Goal: Transaction & Acquisition: Book appointment/travel/reservation

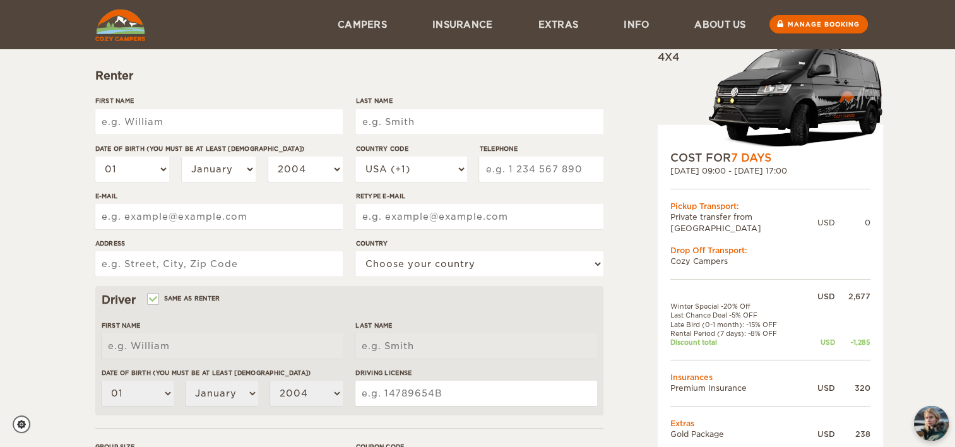
scroll to position [125, 0]
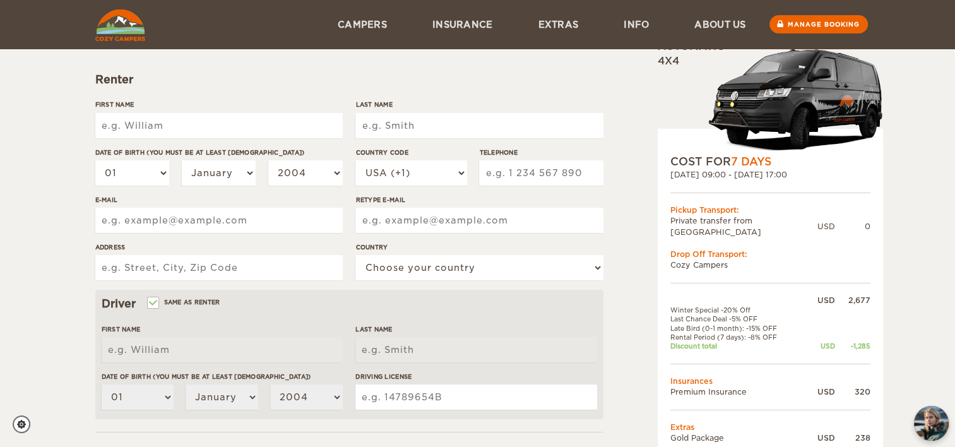
click at [196, 126] on input "First Name" at bounding box center [218, 125] width 247 height 25
type input "[PERSON_NAME]"
select select "08"
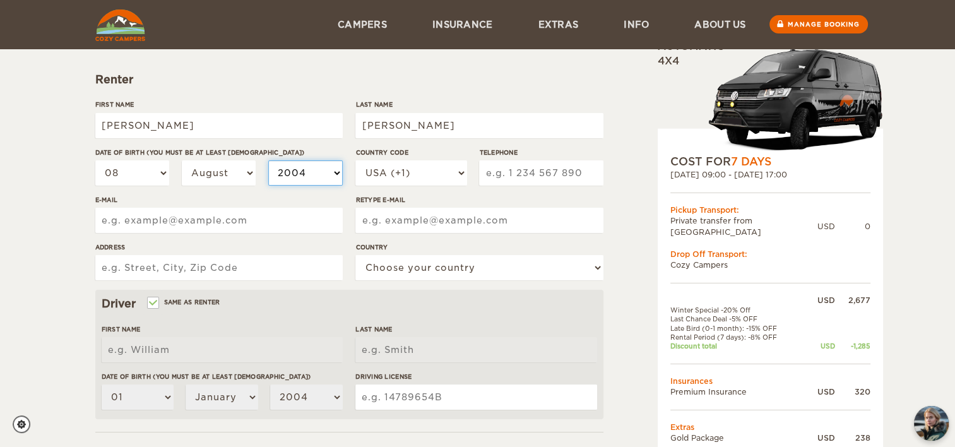
select select "1997"
type input "9782730229"
type input "[EMAIL_ADDRESS][DOMAIN_NAME]"
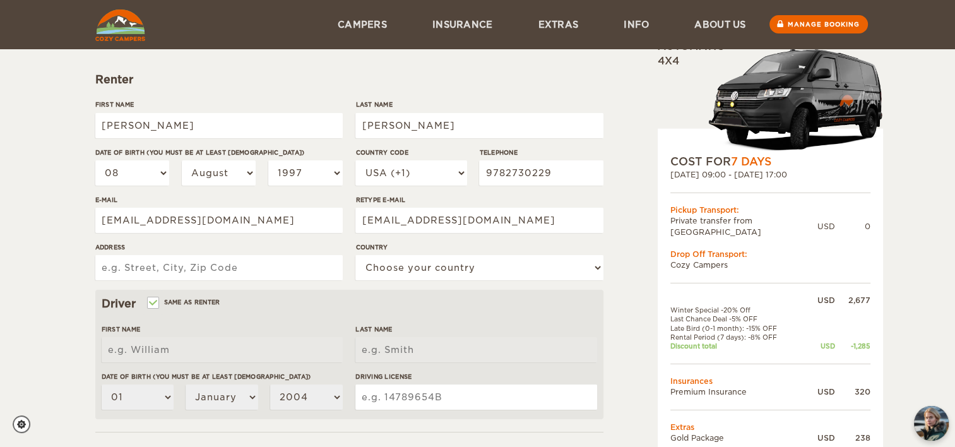
type input "[STREET_ADDRESS]"
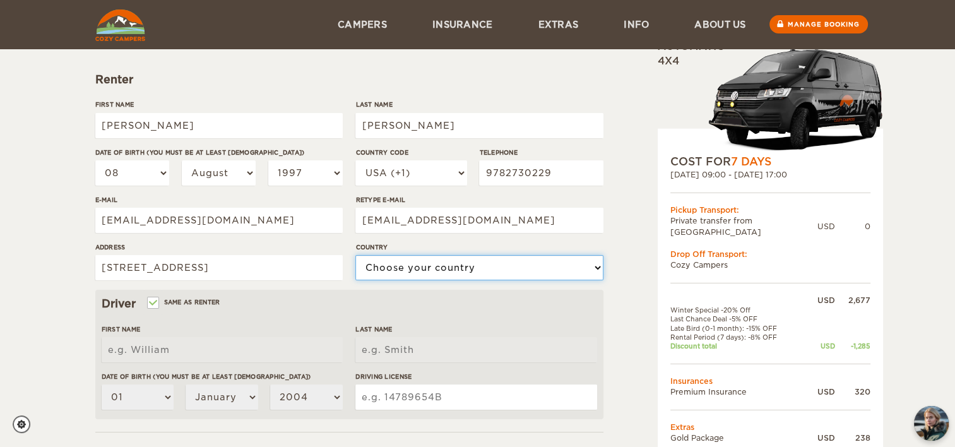
select select "222"
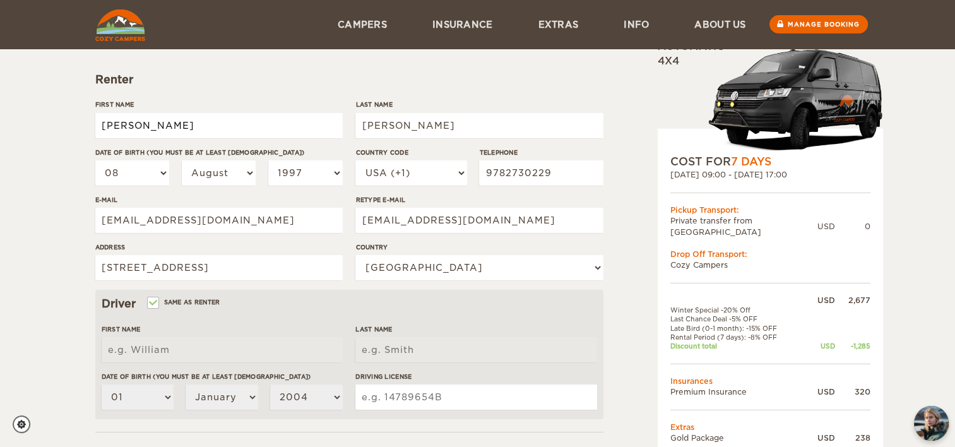
type input "[PERSON_NAME]"
select select "08"
select select "1997"
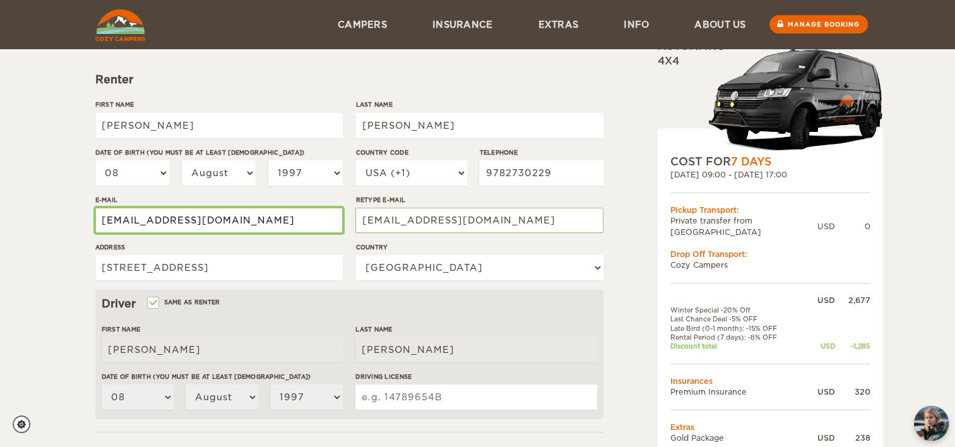
click at [235, 212] on input "[EMAIL_ADDRESS][DOMAIN_NAME]" at bounding box center [218, 220] width 247 height 25
type input "[EMAIL_ADDRESS][DOMAIN_NAME]"
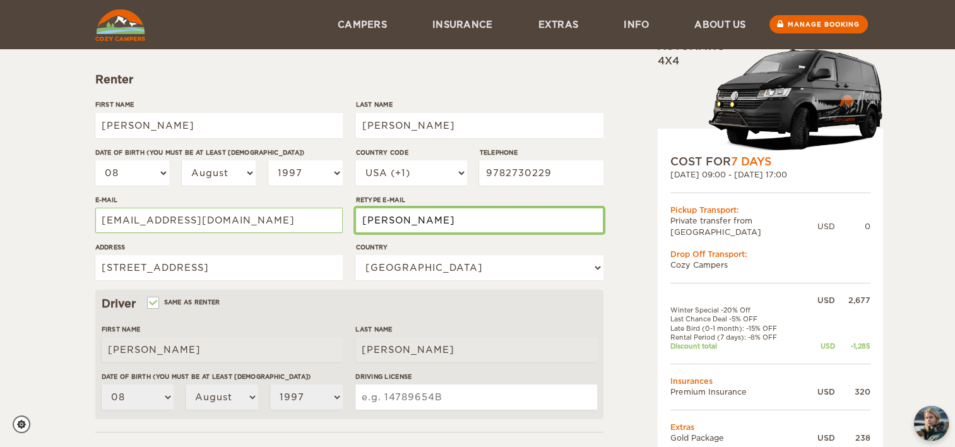
type input "[EMAIL_ADDRESS][DOMAIN_NAME]"
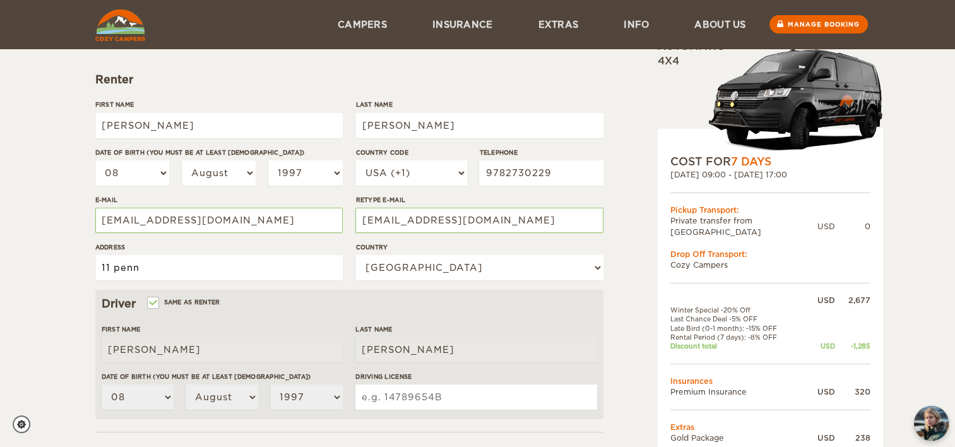
type input "[STREET_ADDRESS][PERSON_NAME]"
click at [404, 409] on div "Driving License" at bounding box center [475, 395] width 241 height 47
click at [398, 396] on input "Driving License" at bounding box center [475, 396] width 241 height 25
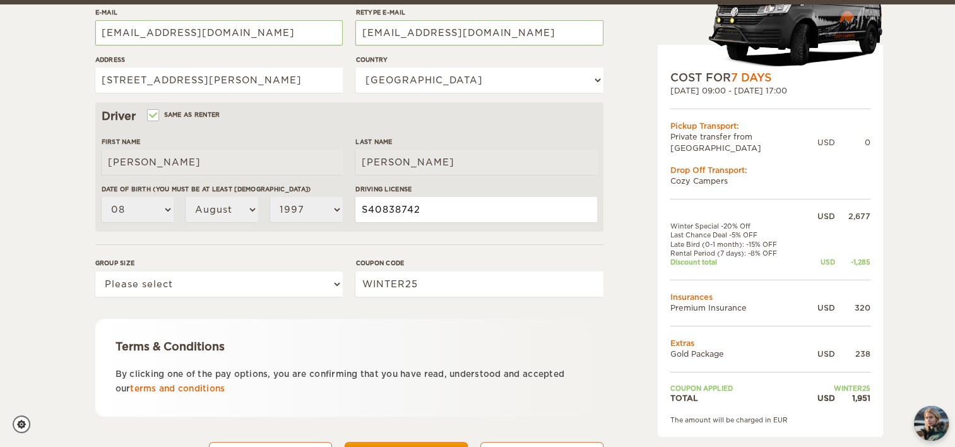
scroll to position [318, 0]
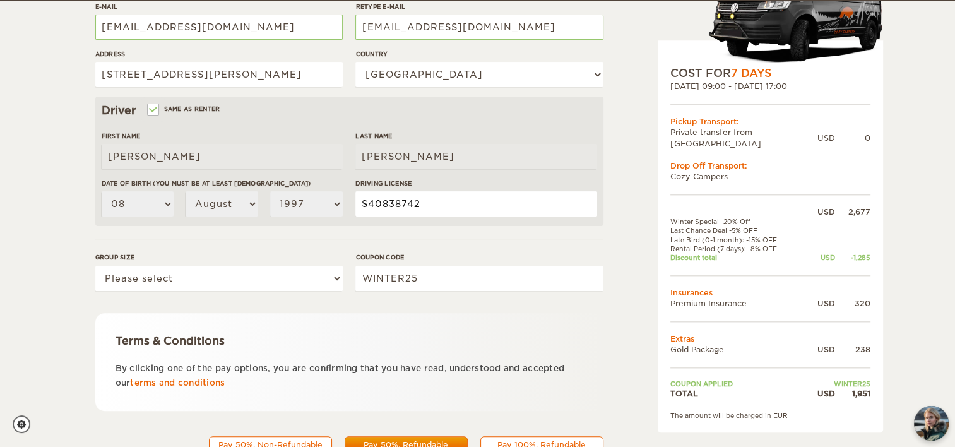
type input "S40838742"
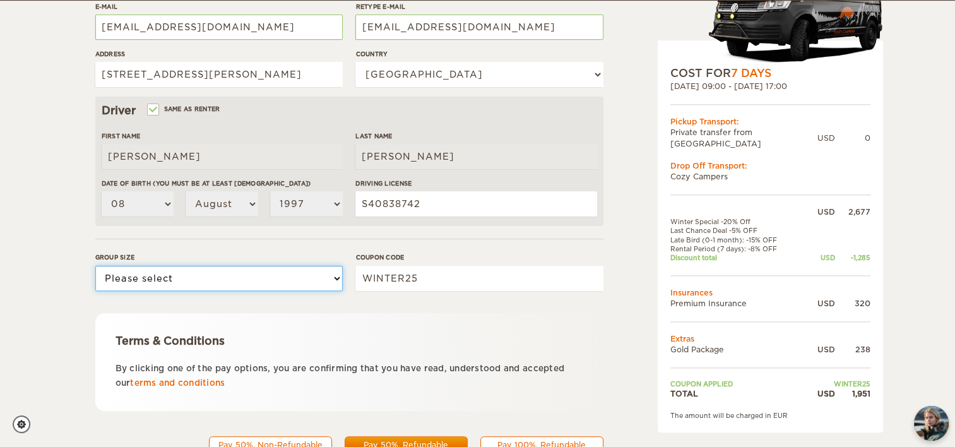
click at [290, 276] on select "Please select 1 2" at bounding box center [218, 278] width 247 height 25
select select "2"
click at [95, 266] on select "Please select 1 2" at bounding box center [218, 278] width 247 height 25
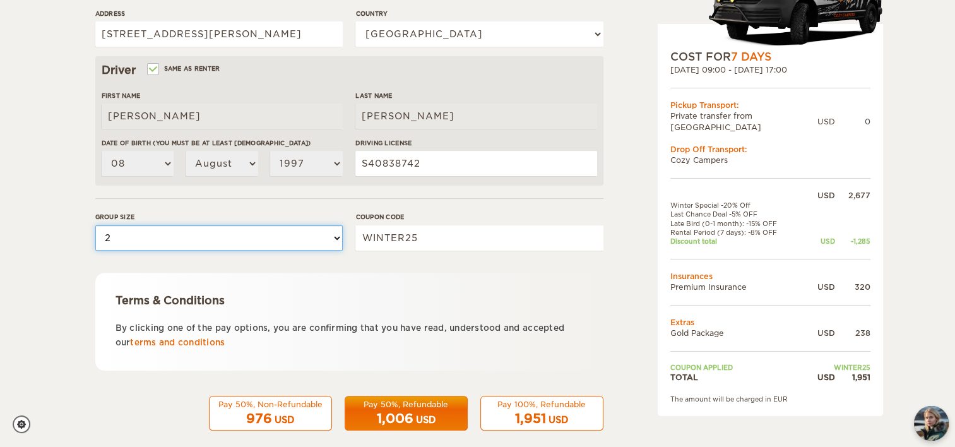
scroll to position [374, 0]
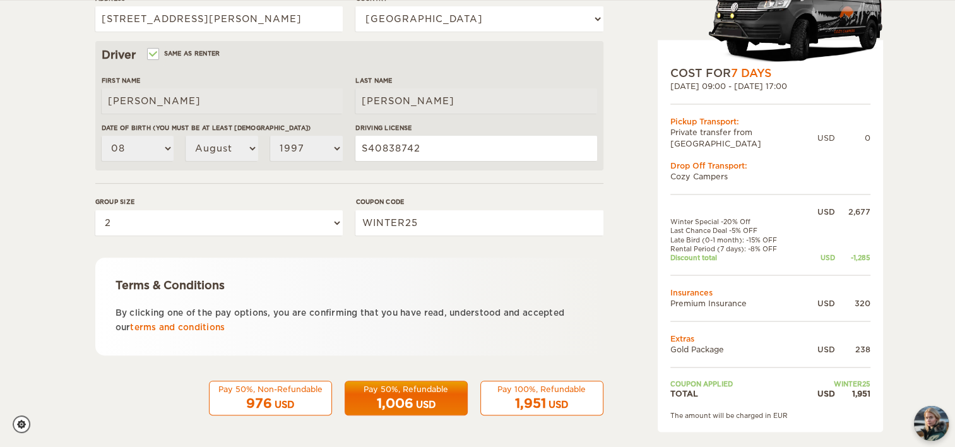
click at [533, 394] on div "1,951 USD" at bounding box center [542, 403] width 107 height 18
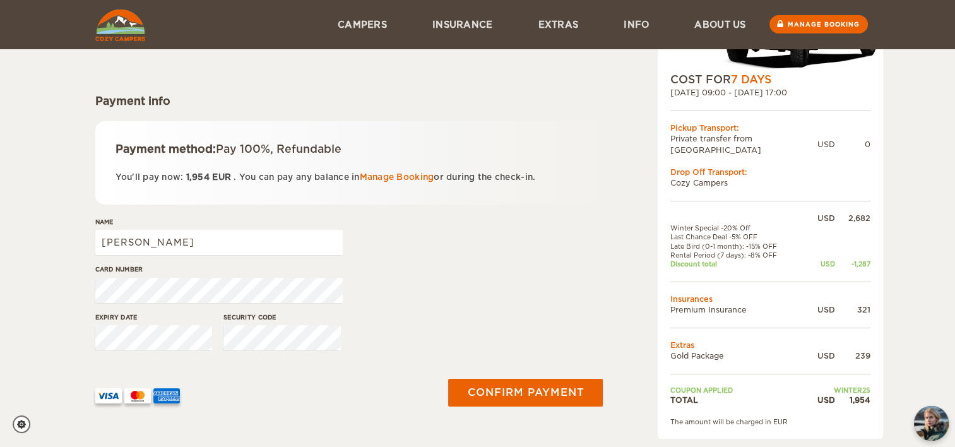
scroll to position [104, 0]
click at [181, 312] on label"] "Expiry date" at bounding box center [153, 316] width 117 height 9
click at [551, 303] on div "Card number" at bounding box center [349, 287] width 508 height 47
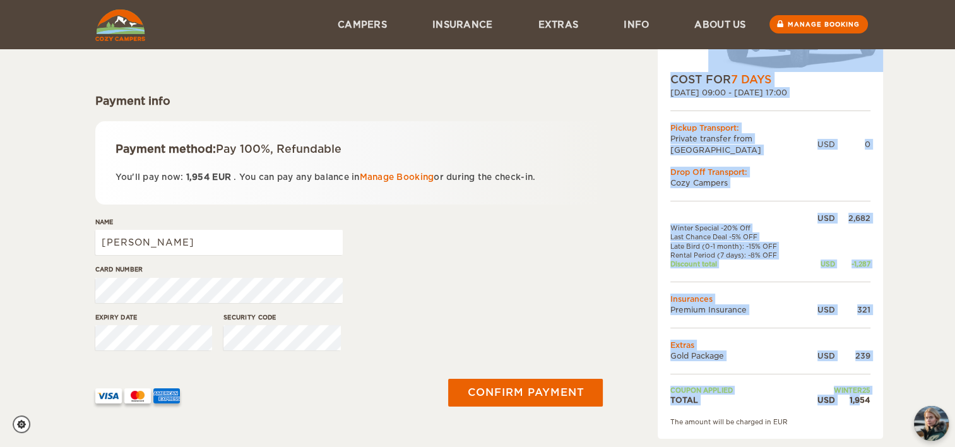
drag, startPoint x: 922, startPoint y: 230, endPoint x: 858, endPoint y: 389, distance: 171.4
click at [858, 389] on div "Expand Collapse Total 1,954 USD Automatic 4x4 COST FOR 7 Days 21. Oct 2025 09:0…" at bounding box center [477, 173] width 955 height 555
click at [858, 394] on div "1,954" at bounding box center [852, 399] width 35 height 11
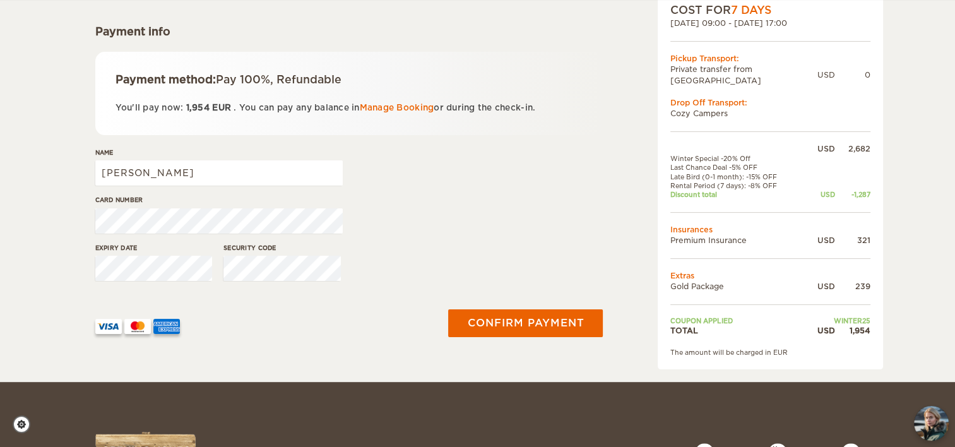
scroll to position [172, 0]
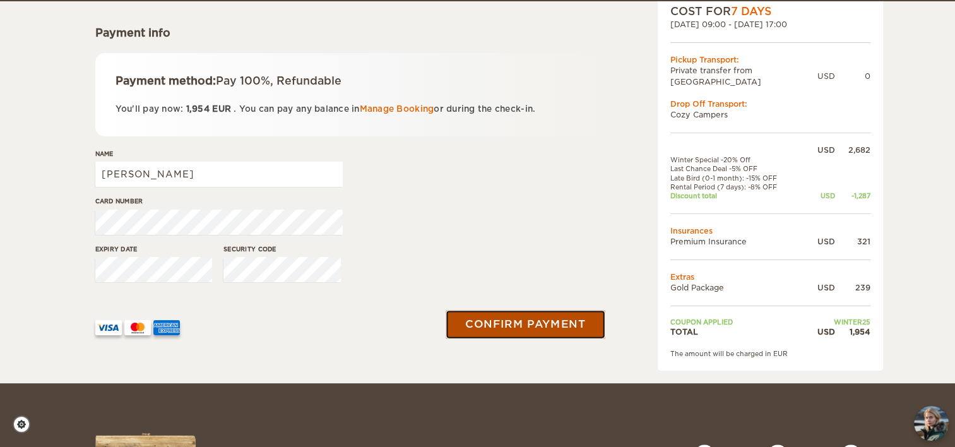
click at [501, 317] on button "Confirm payment" at bounding box center [525, 324] width 159 height 28
